Goal: Information Seeking & Learning: Learn about a topic

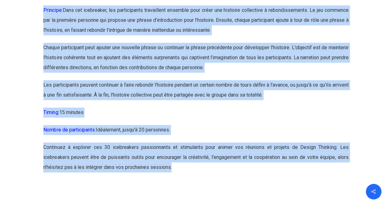
scroll to position [6334, 0]
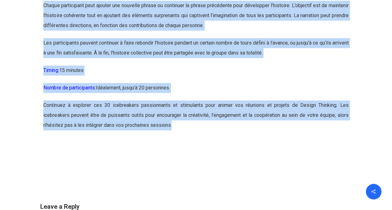
drag, startPoint x: 44, startPoint y: 57, endPoint x: 186, endPoint y: 130, distance: 159.5
copy div "Icebreaker 21: La danse des postures Objectif: Encourager la créativité corpore…"
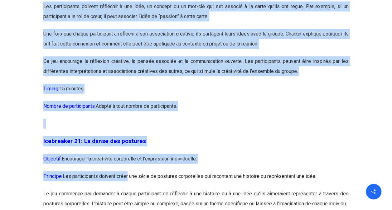
scroll to position [4366, 0]
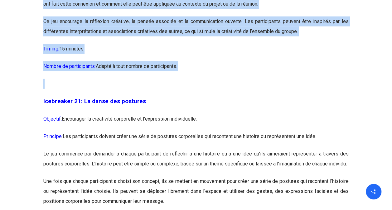
drag, startPoint x: 44, startPoint y: 140, endPoint x: 142, endPoint y: 111, distance: 102.3
copy div "Icebreaker 1: Nommez votre super-pouvoir ! Objectif: Encourager l’expression in…"
click at [257, 79] on p "Nombre de participants: Adapté à tout nombre de participants." at bounding box center [195, 69] width 305 height 17
